Goal: Check status

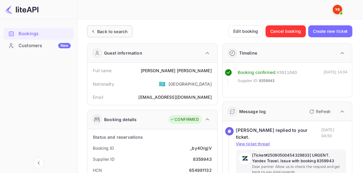
click at [101, 31] on div "Back to search" at bounding box center [112, 31] width 30 height 6
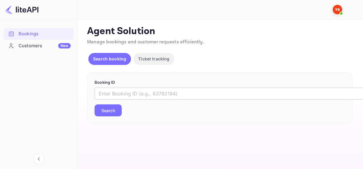
click at [129, 93] on input "text" at bounding box center [244, 93] width 299 height 12
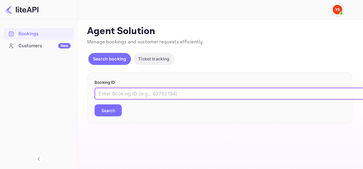
paste input "8787335"
type input "8787335"
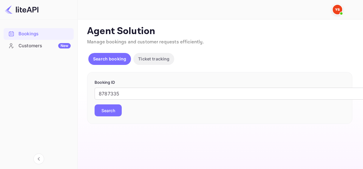
click at [115, 113] on button "Search" at bounding box center [108, 110] width 27 height 12
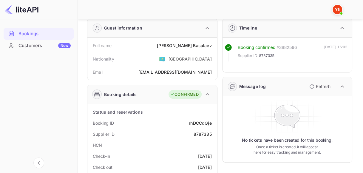
scroll to position [60, 0]
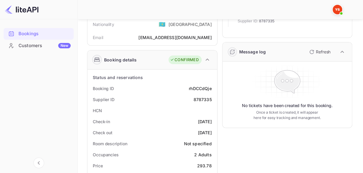
click at [201, 90] on div "rhDCCdQje" at bounding box center [200, 88] width 23 height 6
copy div "rhDCCdQje"
click at [205, 95] on div "Supplier ID 8787335" at bounding box center [152, 99] width 125 height 11
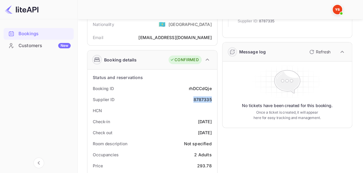
copy div "8787335"
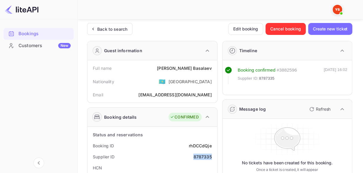
scroll to position [0, 0]
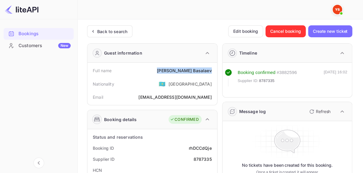
drag, startPoint x: 178, startPoint y: 70, endPoint x: 214, endPoint y: 70, distance: 36.1
click at [214, 70] on div "Full name [PERSON_NAME]" at bounding box center [152, 70] width 125 height 11
copy div "[PERSON_NAME]"
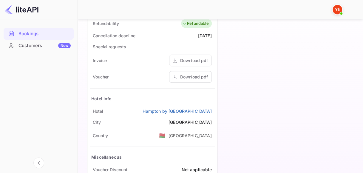
scroll to position [269, 0]
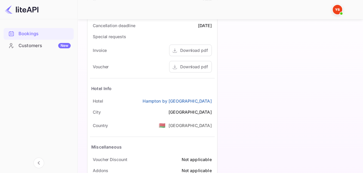
drag, startPoint x: 133, startPoint y: 99, endPoint x: 213, endPoint y: 99, distance: 80.6
click at [213, 99] on div "[GEOGRAPHIC_DATA] by [GEOGRAPHIC_DATA]" at bounding box center [152, 101] width 125 height 11
copy link "Hampton by [GEOGRAPHIC_DATA]"
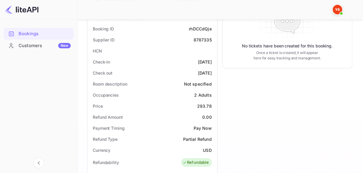
scroll to position [119, 0]
drag, startPoint x: 185, startPoint y: 60, endPoint x: 215, endPoint y: 61, distance: 29.9
click at [215, 61] on div "Status and reservations Booking ID rhDCCdQje Supplier ID 8787335 HCN Check-in […" at bounding box center [152, 174] width 130 height 329
copy div "[DATE]"
drag, startPoint x: 186, startPoint y: 74, endPoint x: 213, endPoint y: 74, distance: 26.9
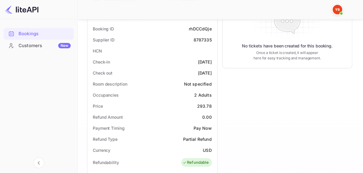
click at [213, 74] on div "Check out [DATE]" at bounding box center [152, 72] width 125 height 11
copy div "[DATE]"
